Goal: Task Accomplishment & Management: Use online tool/utility

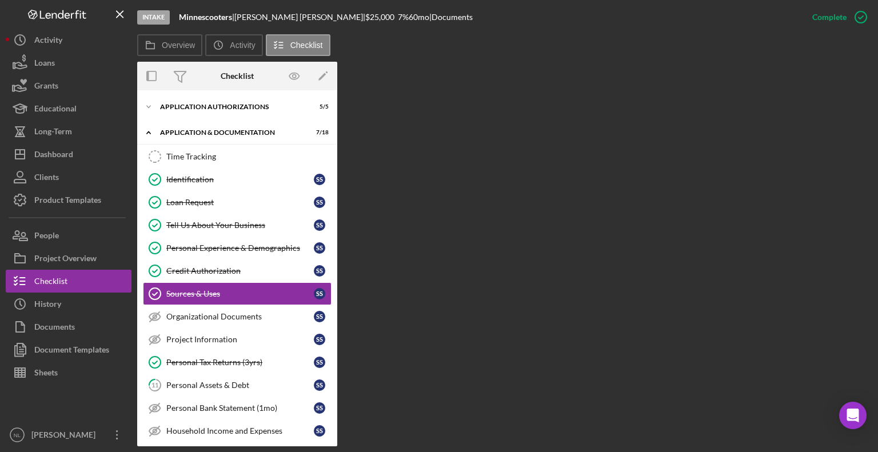
click at [6, 270] on button "Checklist" at bounding box center [69, 281] width 126 height 23
